Goal: Task Accomplishment & Management: Use online tool/utility

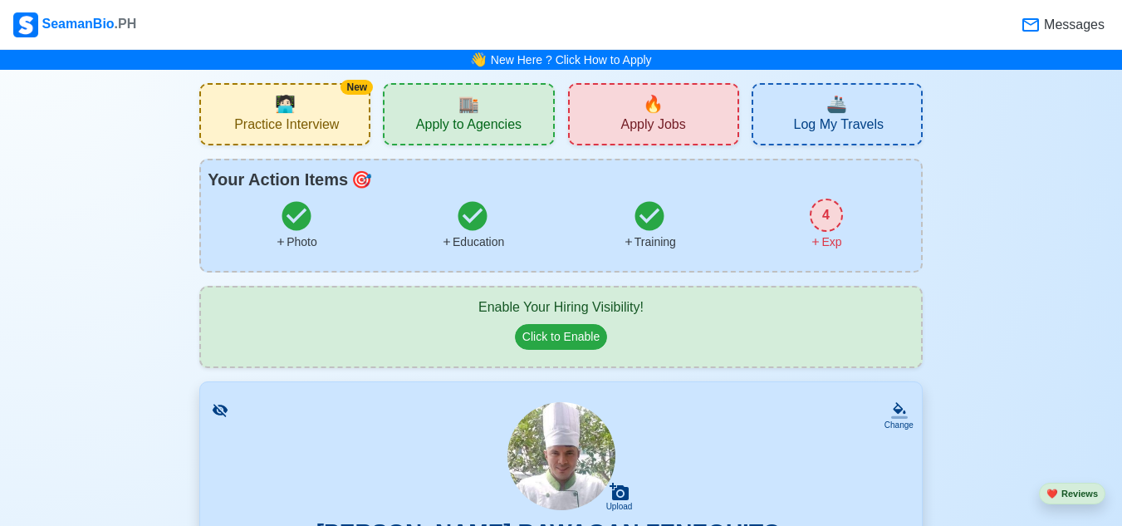
click at [465, 125] on span "Apply to Agencies" at bounding box center [468, 126] width 105 height 21
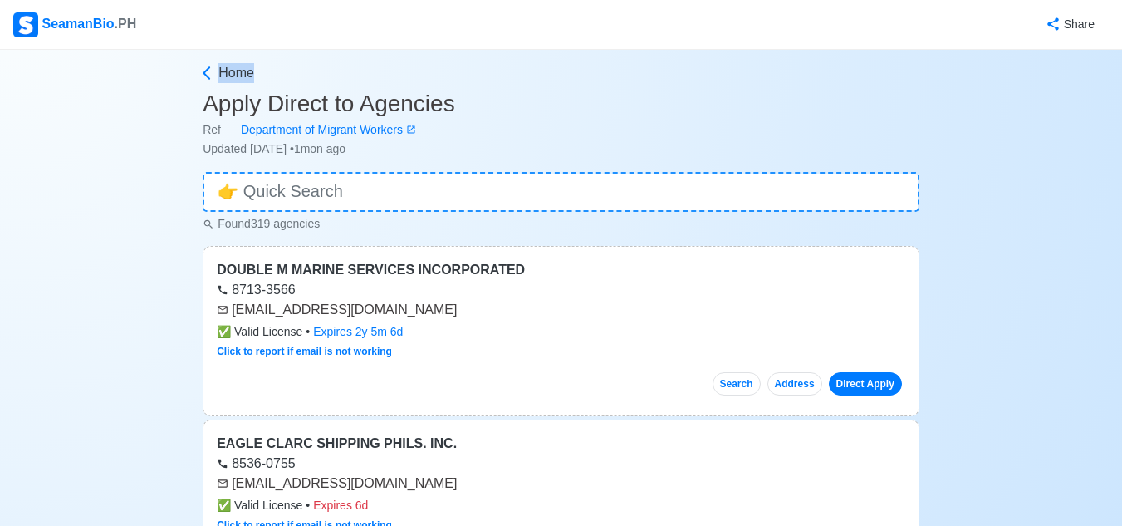
drag, startPoint x: 1121, startPoint y: 26, endPoint x: 1113, endPoint y: 68, distance: 43.2
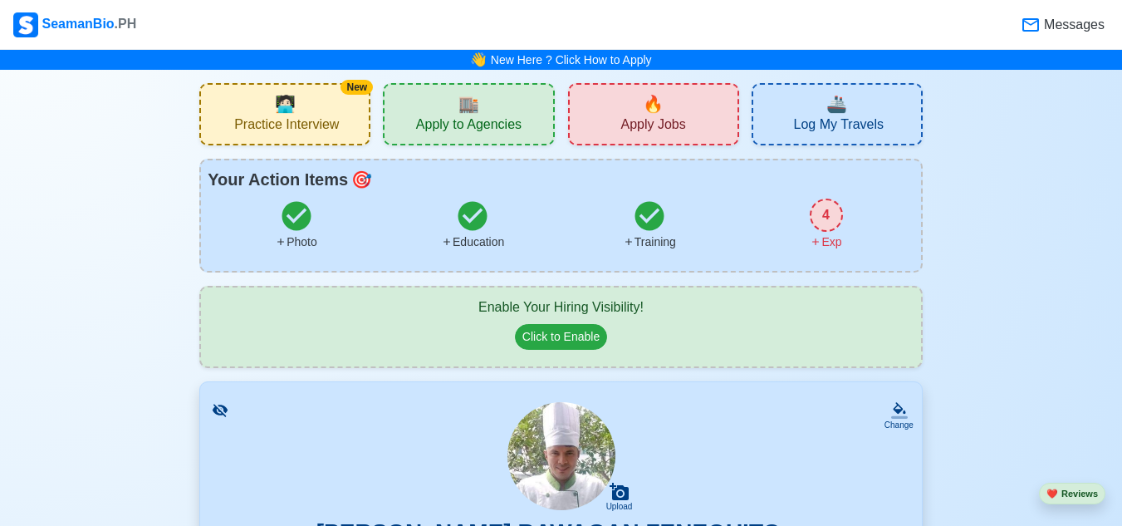
click at [656, 111] on span "🔥" at bounding box center [653, 103] width 21 height 25
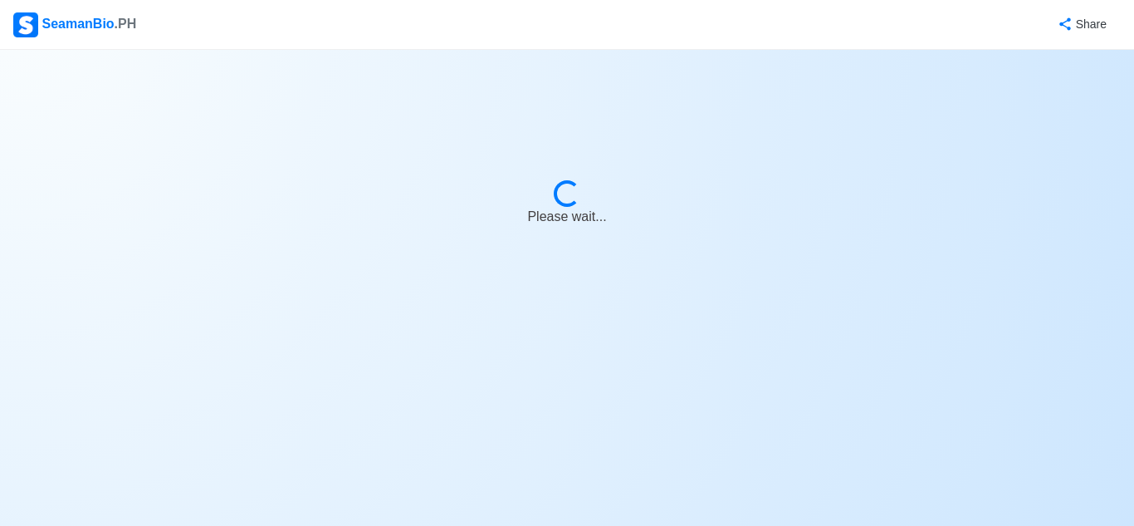
select select "Chief [PERSON_NAME]"
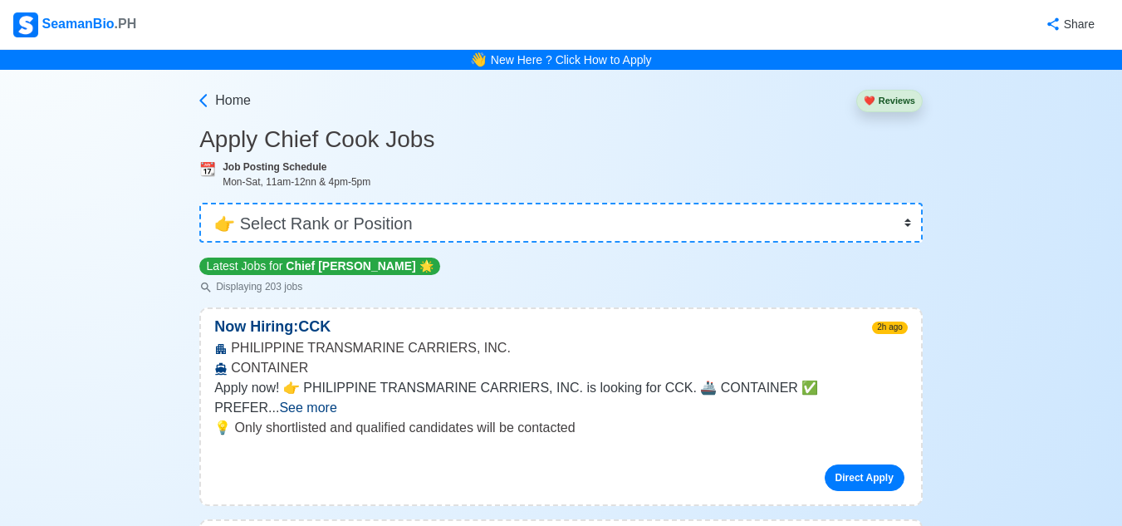
click at [336, 400] on span "See more" at bounding box center [307, 407] width 57 height 14
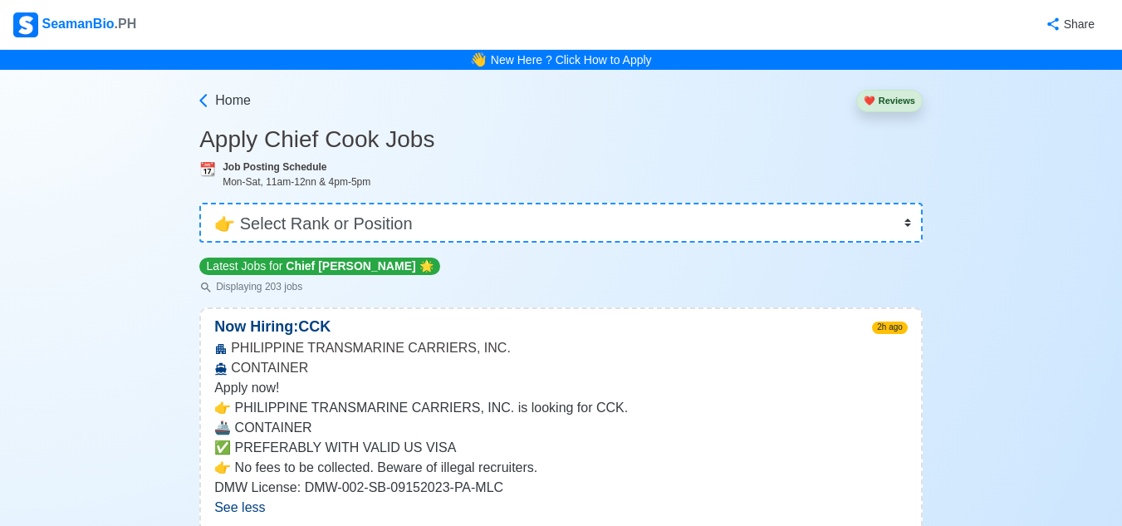
scroll to position [1205, 0]
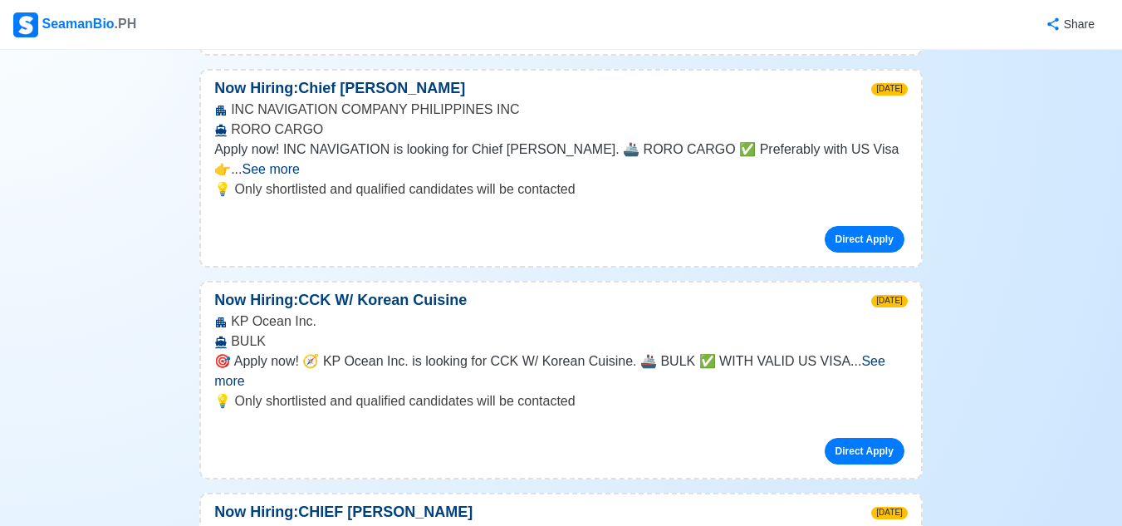
click at [879, 354] on span "See more" at bounding box center [549, 371] width 671 height 34
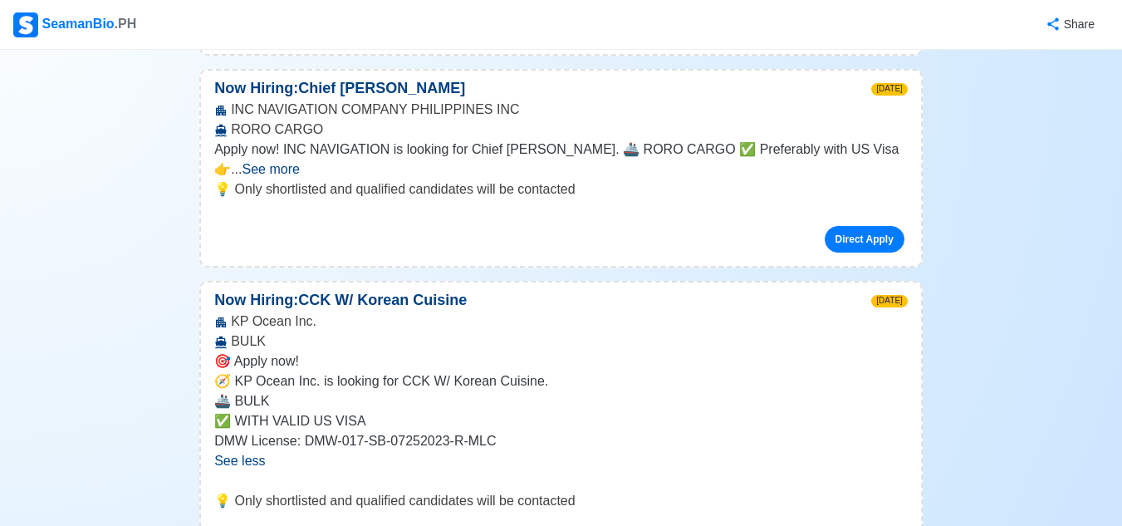
click at [894, 295] on span "[DATE]" at bounding box center [889, 301] width 36 height 12
